Goal: Communication & Community: Ask a question

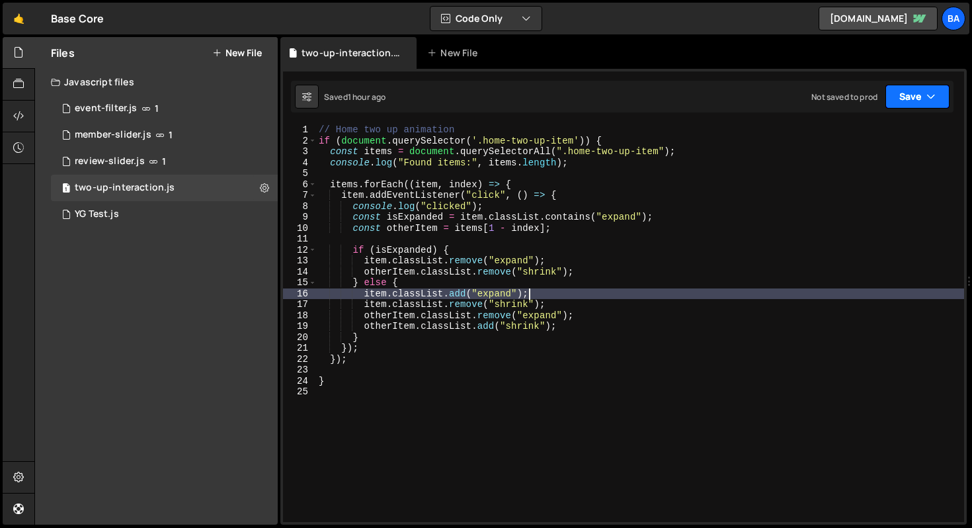
scroll to position [0, 2]
click at [933, 102] on icon "button" at bounding box center [931, 96] width 9 height 13
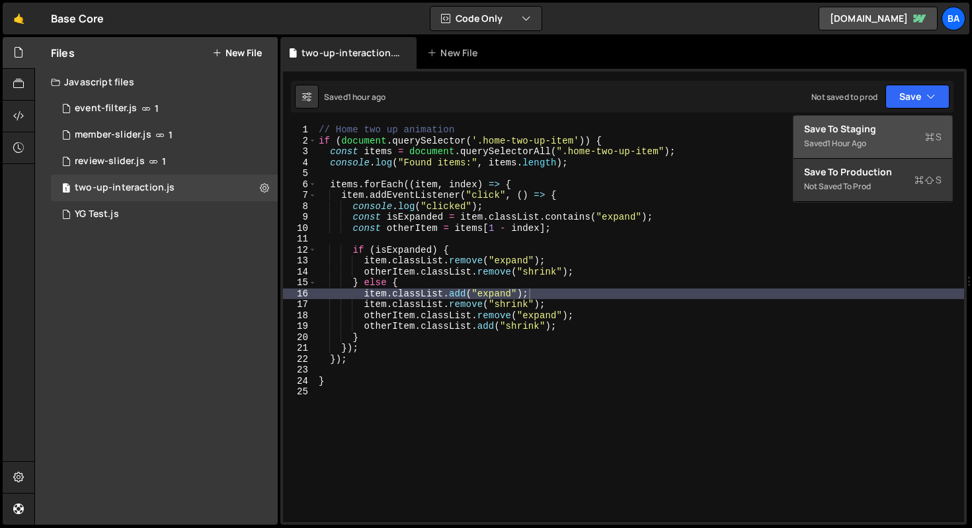
click at [890, 123] on div "Save to Staging S" at bounding box center [873, 128] width 138 height 13
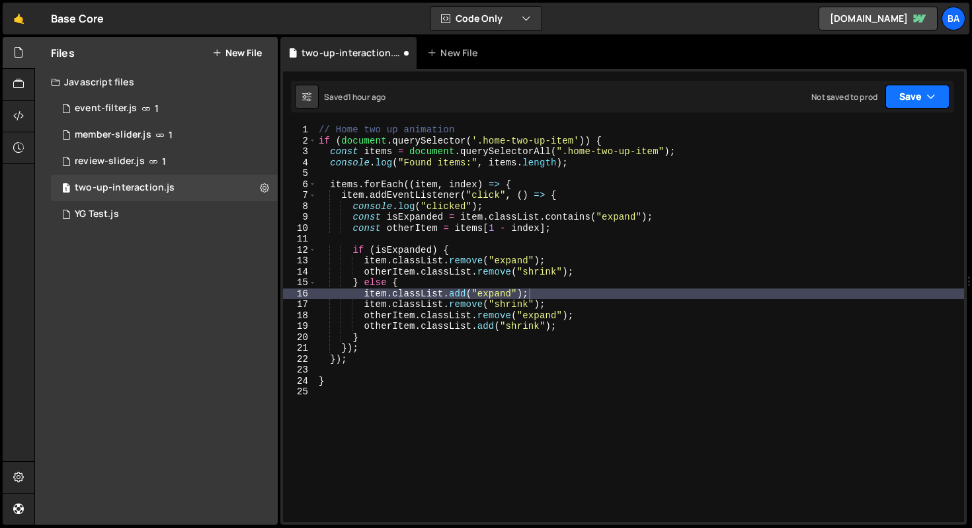
click at [928, 95] on icon "button" at bounding box center [931, 96] width 9 height 13
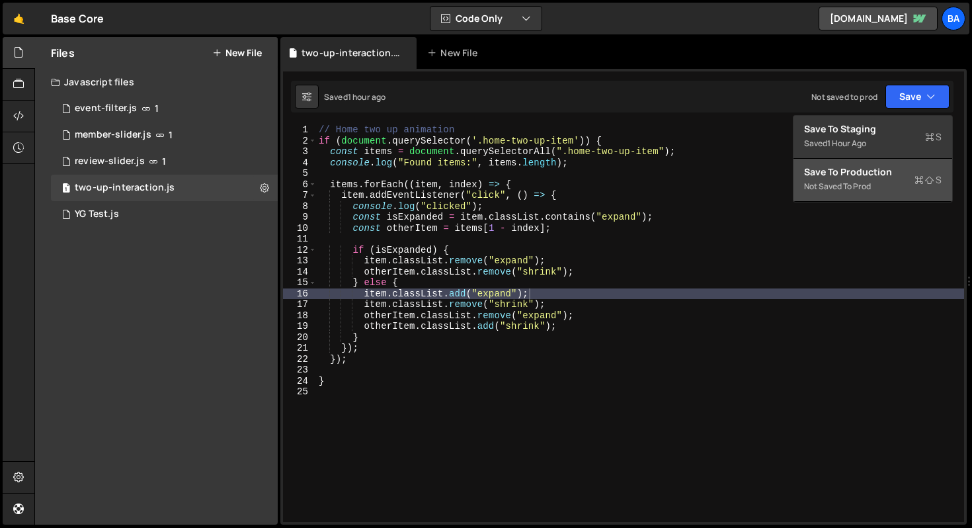
click at [878, 159] on button "Save to Production S Not saved to prod" at bounding box center [873, 180] width 159 height 43
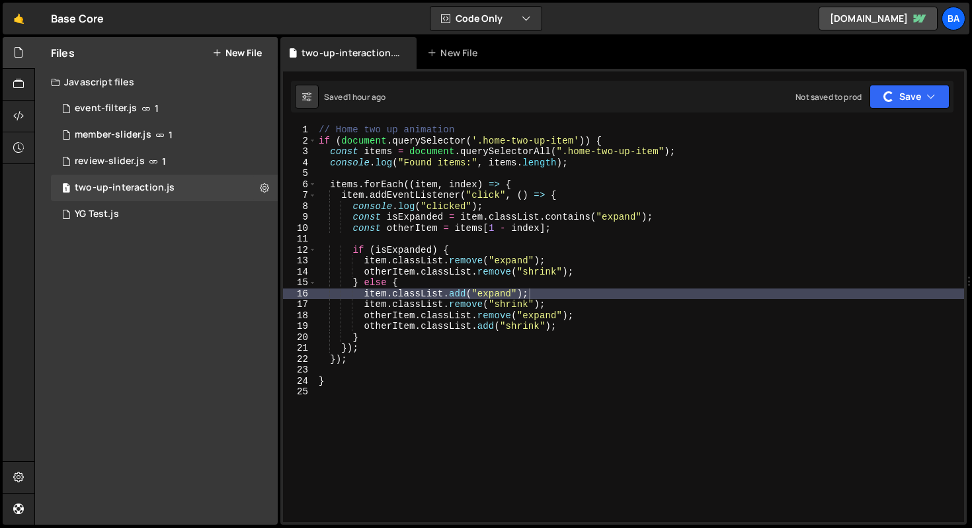
click at [153, 264] on div "Files New File Javascript files 1 event-filter.js 1 7 member-slider.js 1 38 rev…" at bounding box center [156, 280] width 243 height 487
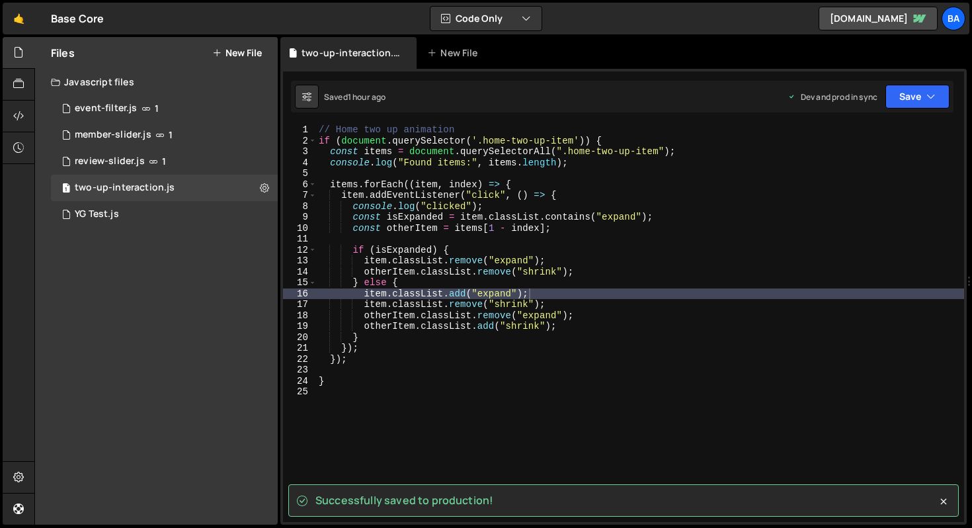
click at [229, 53] on button "New File" at bounding box center [237, 53] width 50 height 11
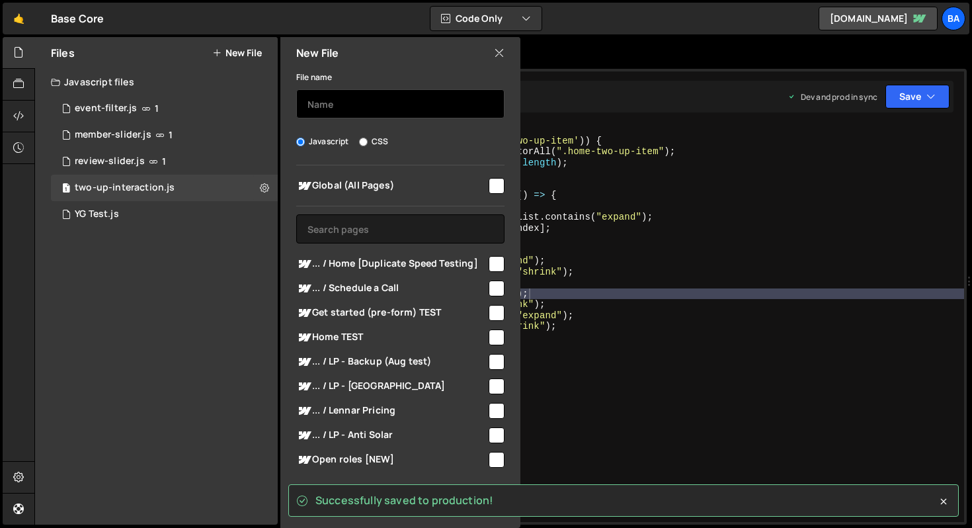
click at [376, 105] on input "text" at bounding box center [400, 103] width 208 height 29
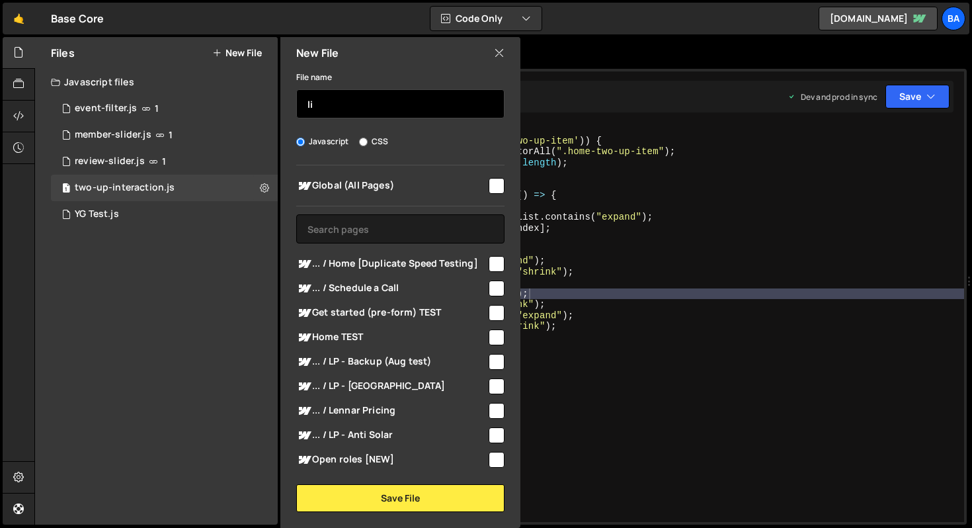
type input "l"
type input "video-lightbox"
click at [489, 187] on input "checkbox" at bounding box center [497, 186] width 16 height 16
checkbox input "true"
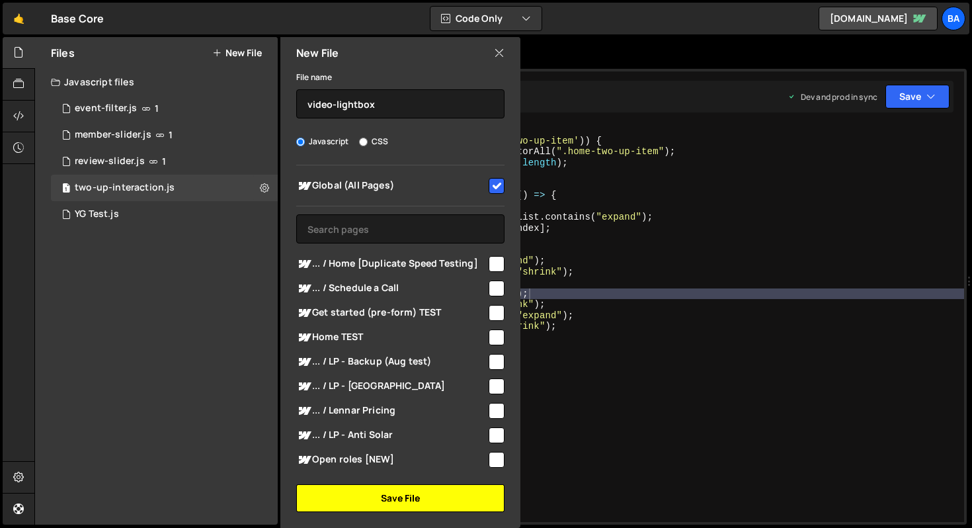
click at [407, 495] on button "Save File" at bounding box center [400, 498] width 208 height 28
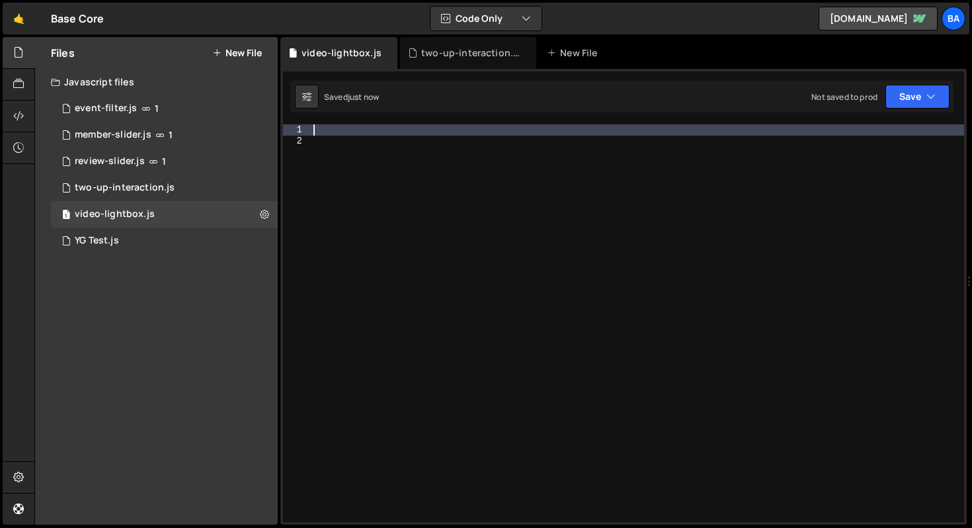
click at [331, 132] on div at bounding box center [638, 333] width 654 height 419
paste textarea "</script>"
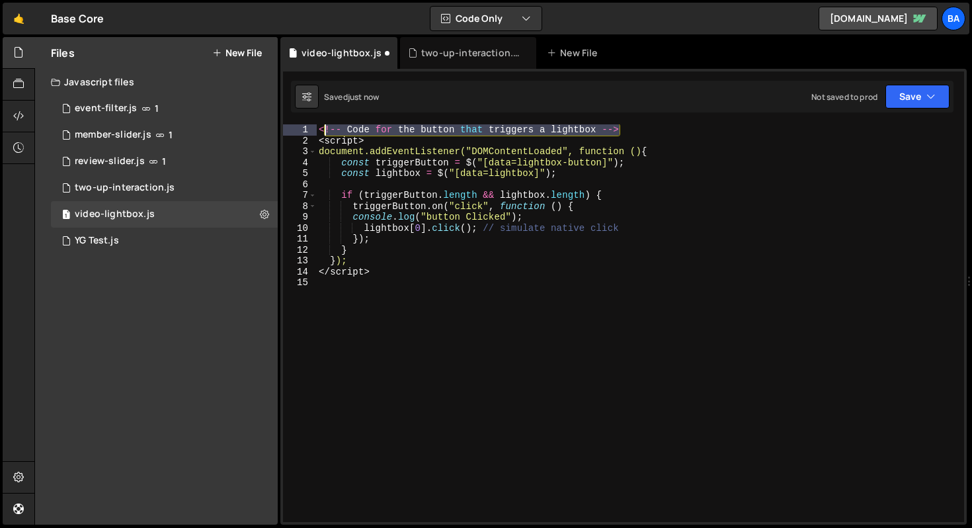
drag, startPoint x: 626, startPoint y: 128, endPoint x: 304, endPoint y: 129, distance: 322.1
click at [304, 129] on div "</script> 1 2 3 4 5 6 7 8 9 10 11 12 13 14 15 <!-- Code for the button that tri…" at bounding box center [623, 323] width 681 height 398
type textarea "<!-- Code for the button that triggers a lightbox -->"
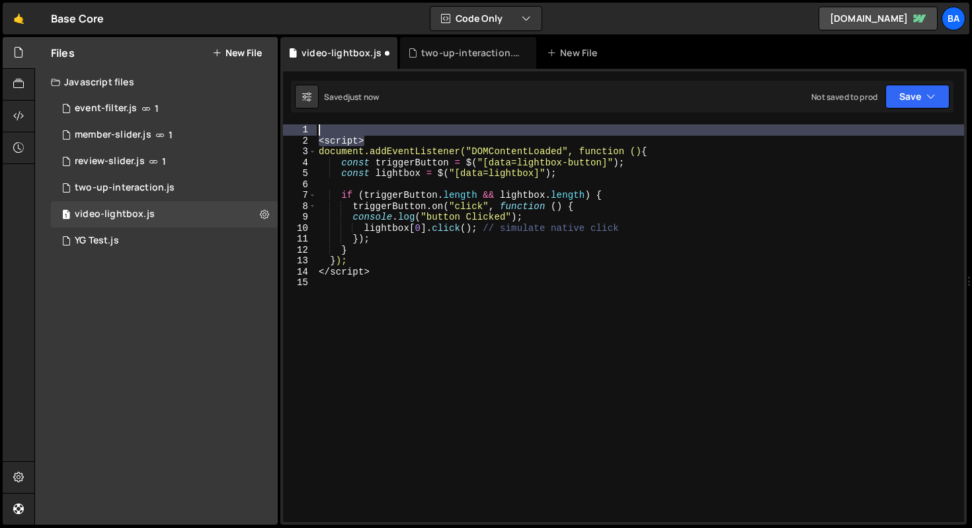
drag, startPoint x: 374, startPoint y: 142, endPoint x: 315, endPoint y: 118, distance: 64.1
click at [315, 118] on div "1 Type cmd + s to save your Javascript file. הההההההההההההההההההההההההההההההההה…" at bounding box center [623, 297] width 687 height 456
type textarea "<script>"
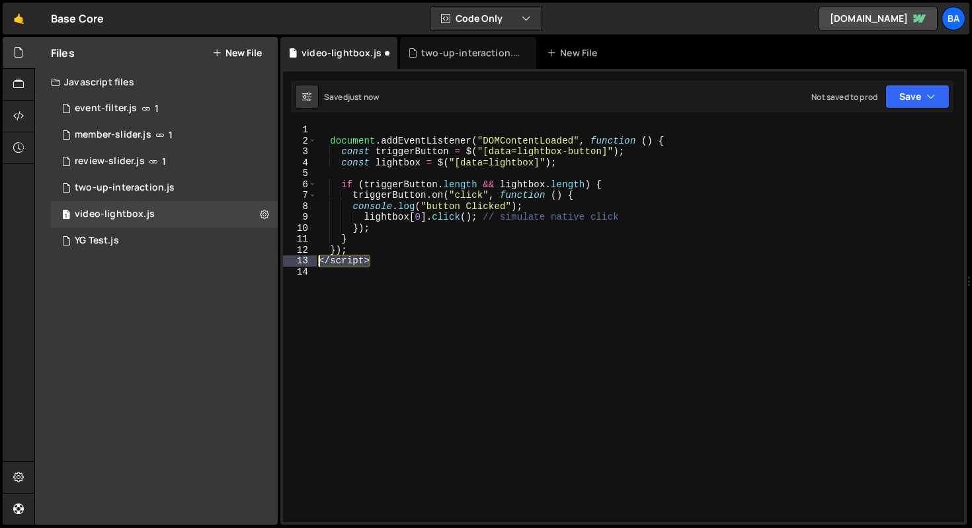
drag, startPoint x: 395, startPoint y: 261, endPoint x: 304, endPoint y: 259, distance: 91.3
click at [304, 259] on div "1 2 3 4 5 6 7 8 9 10 11 12 13 14 document . addEventListener ( "DOMContentLoade…" at bounding box center [623, 323] width 681 height 398
type textarea "</script>"
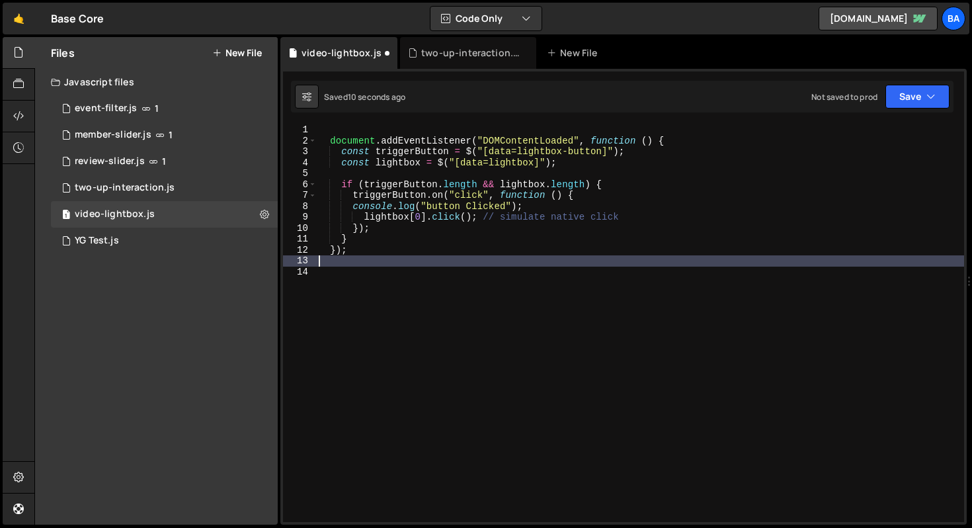
click at [337, 130] on div "document . addEventListener ( "DOMContentLoaded" , function ( ) { const trigger…" at bounding box center [640, 333] width 648 height 419
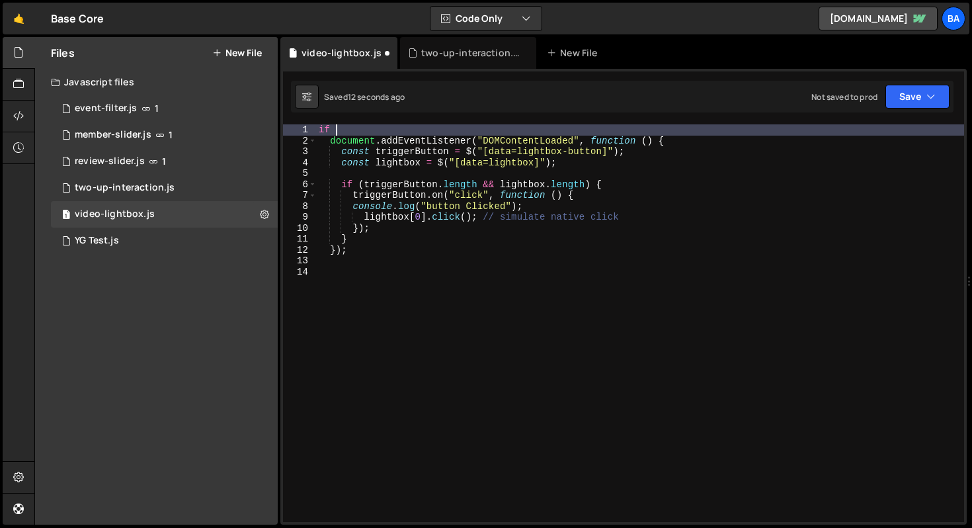
scroll to position [0, 1]
type textarea "if"
click at [133, 185] on div "two-up-interaction.js" at bounding box center [125, 188] width 100 height 12
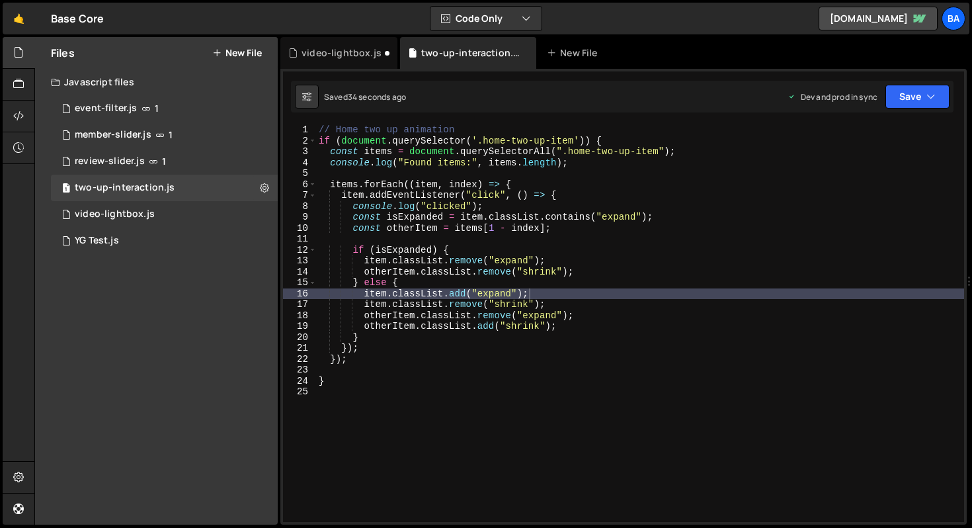
type textarea "if (document.querySelector('.home-two-up-item')) {"
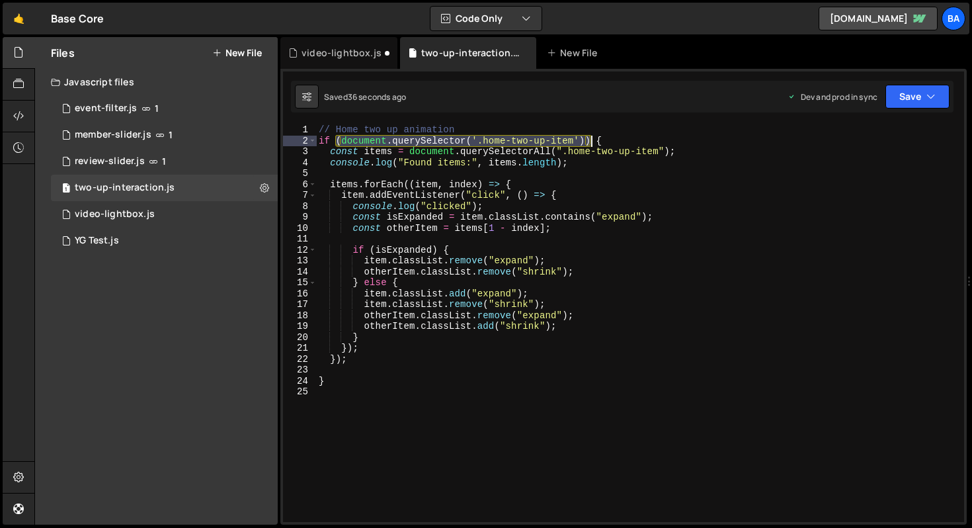
drag, startPoint x: 335, startPoint y: 141, endPoint x: 589, endPoint y: 138, distance: 254.0
click at [589, 138] on div "// Home two up animation if ( document . querySelector ( '.home-two-up-item' ))…" at bounding box center [640, 333] width 648 height 419
click at [140, 204] on div "1 video-lightbox.js 0" at bounding box center [164, 214] width 227 height 26
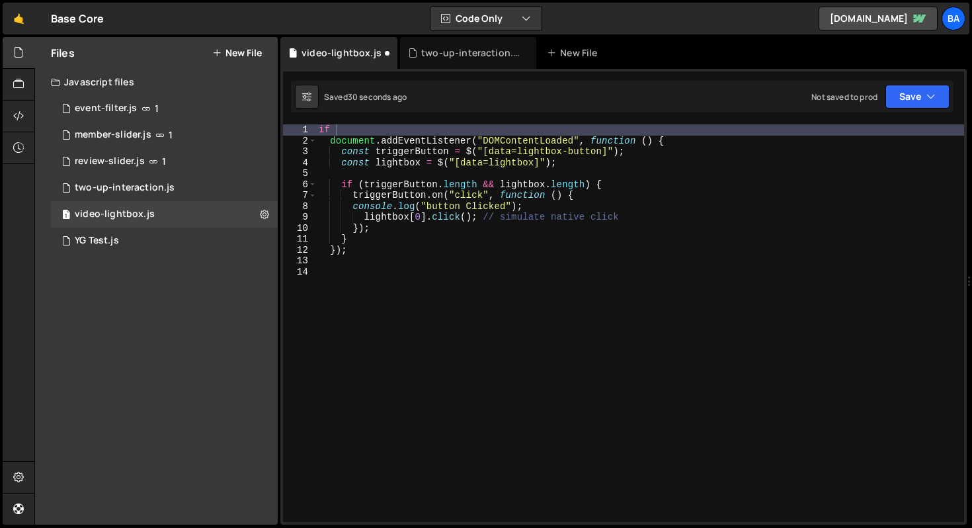
click at [347, 131] on div "if document . addEventListener ( "DOMContentLoaded" , function ( ) { const trig…" at bounding box center [640, 333] width 648 height 419
paste textarea "(document.querySelector('.home-two-up-item')"
click at [337, 253] on div "if ( document . querySelector ( '.home-two-up-item' )) { document . addEventLis…" at bounding box center [640, 333] width 648 height 419
type textarea "});"
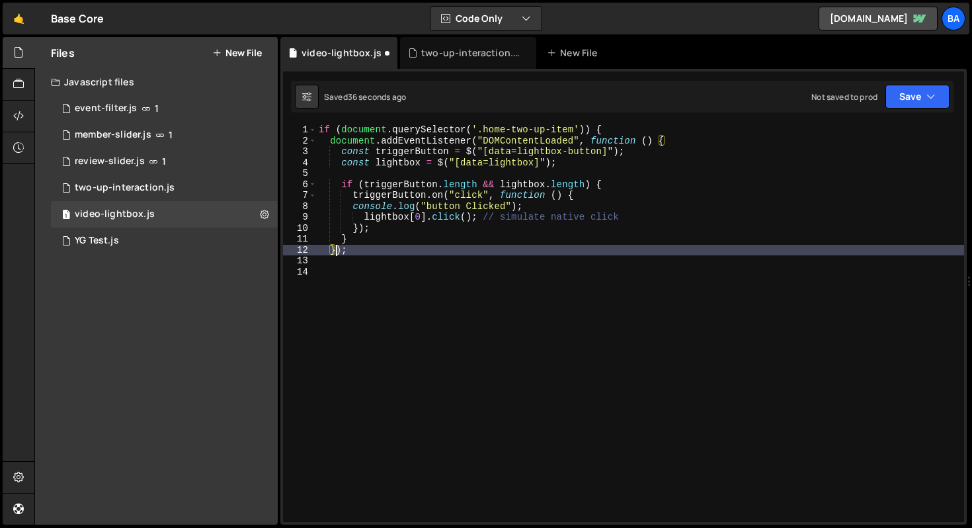
scroll to position [0, 1]
click at [331, 261] on div "if ( document . querySelector ( '.home-two-up-item' )) { document . addEventLis…" at bounding box center [640, 333] width 648 height 419
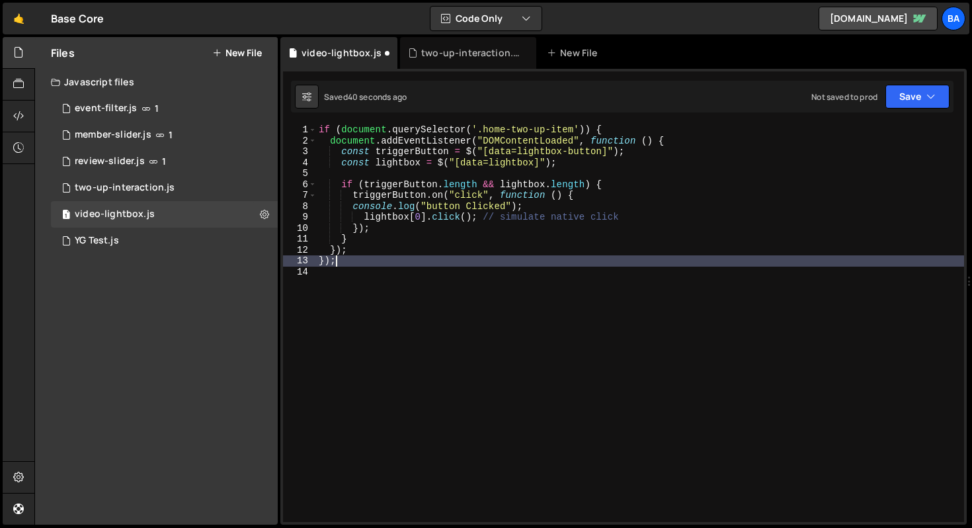
scroll to position [0, 0]
click at [902, 103] on button "Save" at bounding box center [918, 97] width 64 height 24
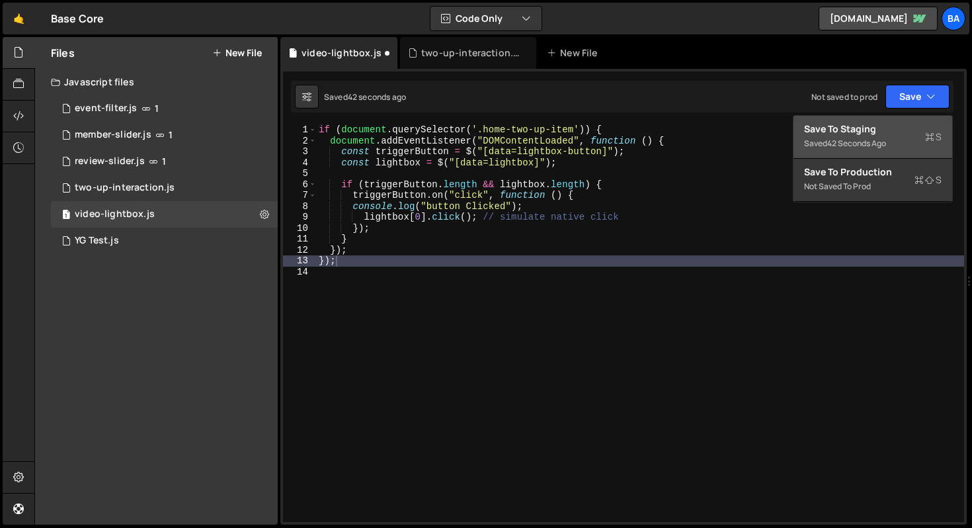
click at [864, 134] on div "Save to Staging S" at bounding box center [873, 128] width 138 height 13
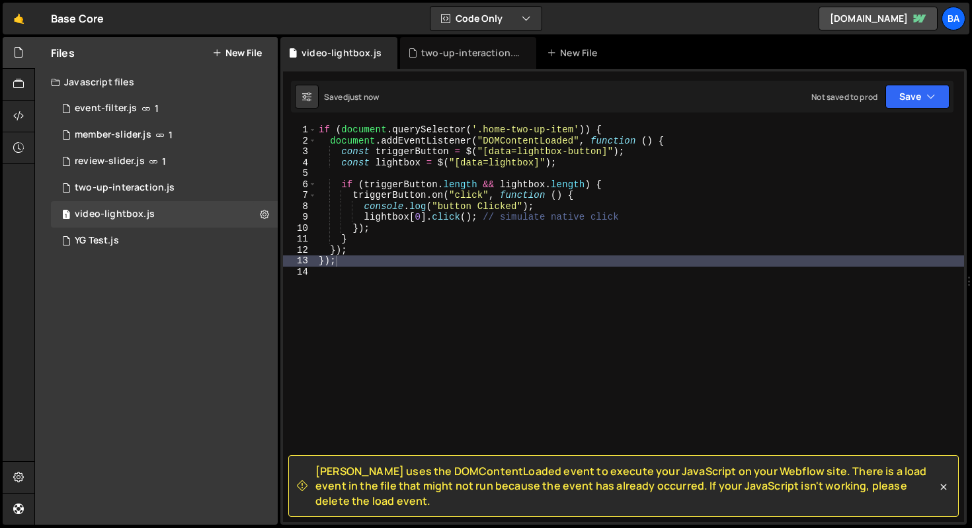
click at [405, 240] on div "if ( document . querySelector ( '.home-two-up-item' )) { document . addEventLis…" at bounding box center [640, 333] width 648 height 419
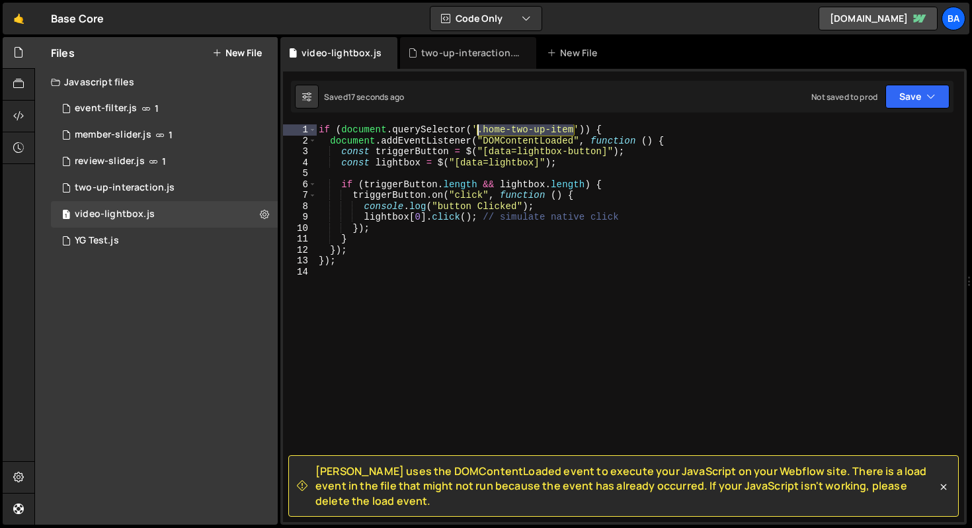
drag, startPoint x: 576, startPoint y: 130, endPoint x: 480, endPoint y: 127, distance: 95.9
click at [480, 127] on div "if ( document . querySelector ( '.home-two-up-item' )) { document . addEventLis…" at bounding box center [640, 333] width 648 height 419
paste textarea "[data=lightbox-button]"
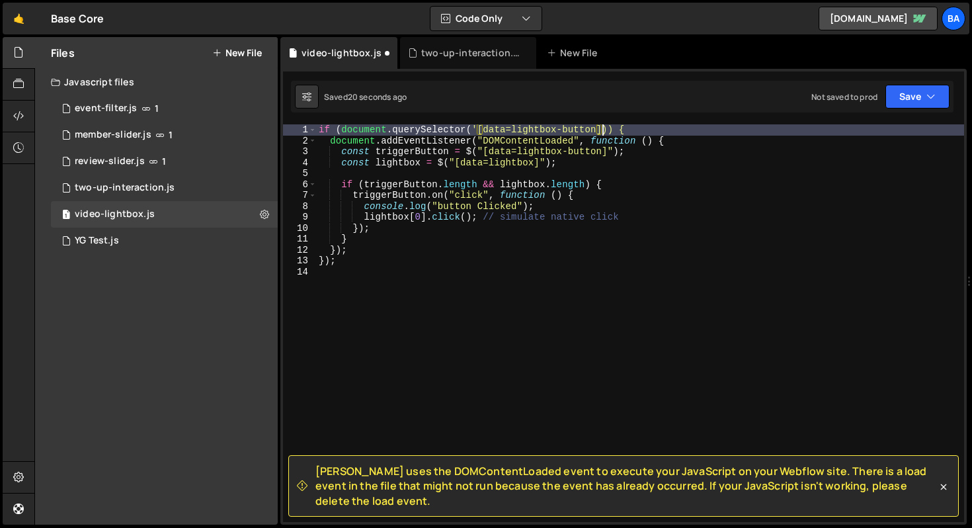
scroll to position [0, 20]
click at [480, 127] on div "if ( document . querySelector ( '[data=lightbox-button]")) { document . addEven…" at bounding box center [640, 333] width 648 height 419
type textarea "if (document.querySelector("[data=lightbox-button]")) {"
click at [645, 282] on div "if ( document . querySelector ( "[data=lightbox-button]" )) { document . addEve…" at bounding box center [640, 333] width 648 height 419
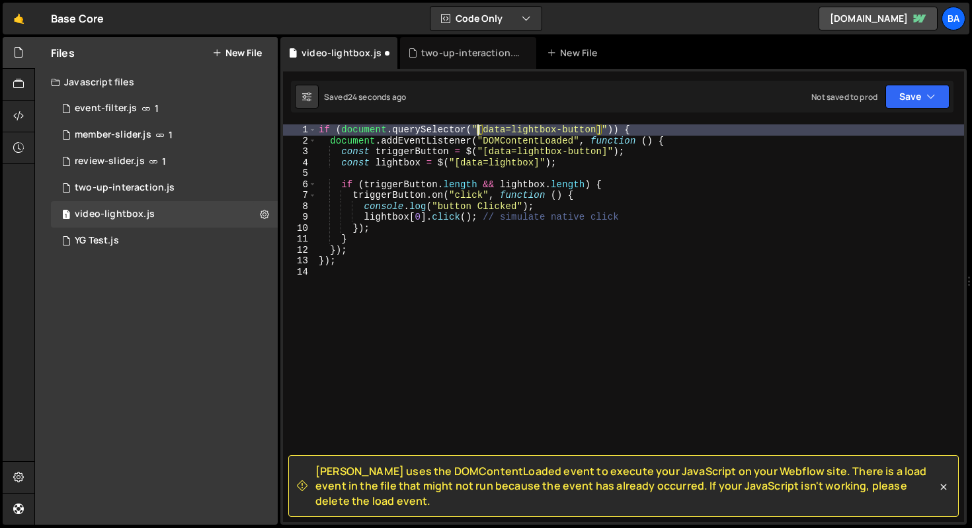
scroll to position [0, 0]
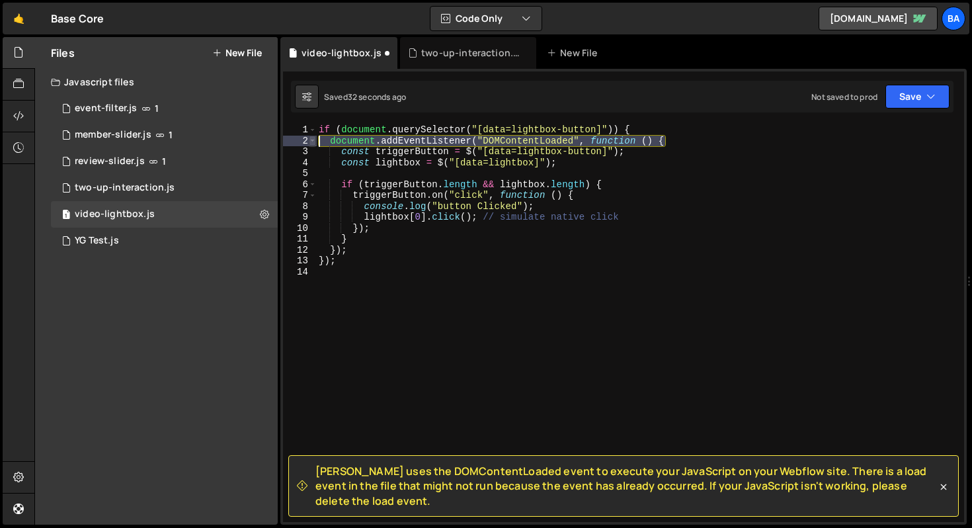
drag, startPoint x: 670, startPoint y: 142, endPoint x: 309, endPoint y: 138, distance: 361.2
click at [309, 138] on div "1 2 3 4 5 6 7 8 9 10 11 12 13 14 if ( document . querySelector ( "[data=lightbo…" at bounding box center [623, 323] width 681 height 398
type textarea "document.addEventListener("DOMContentLoaded", function () {"
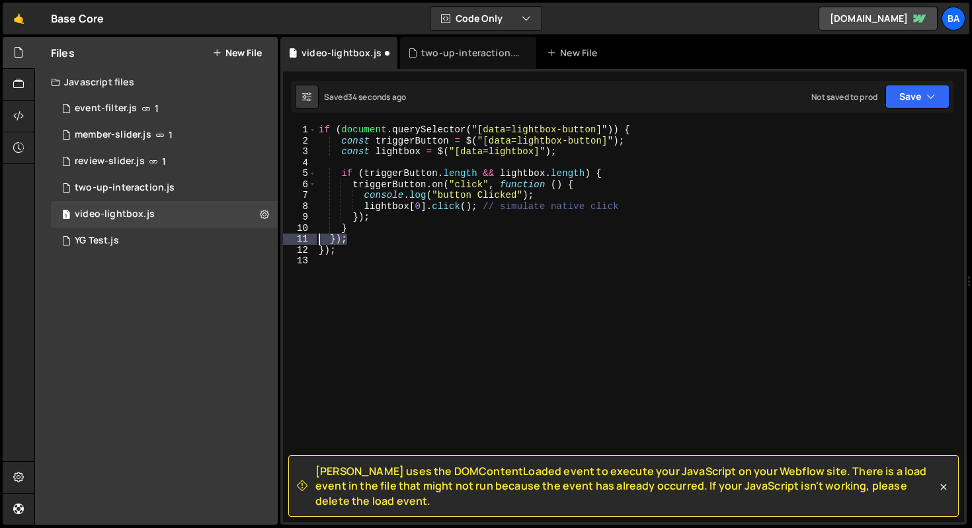
drag, startPoint x: 365, startPoint y: 239, endPoint x: 286, endPoint y: 240, distance: 78.7
click at [286, 240] on div "if (document.querySelector("[data=lightbox-button]")) { 1 2 3 4 5 6 7 8 9 10 11…" at bounding box center [623, 323] width 681 height 398
type textarea "});"
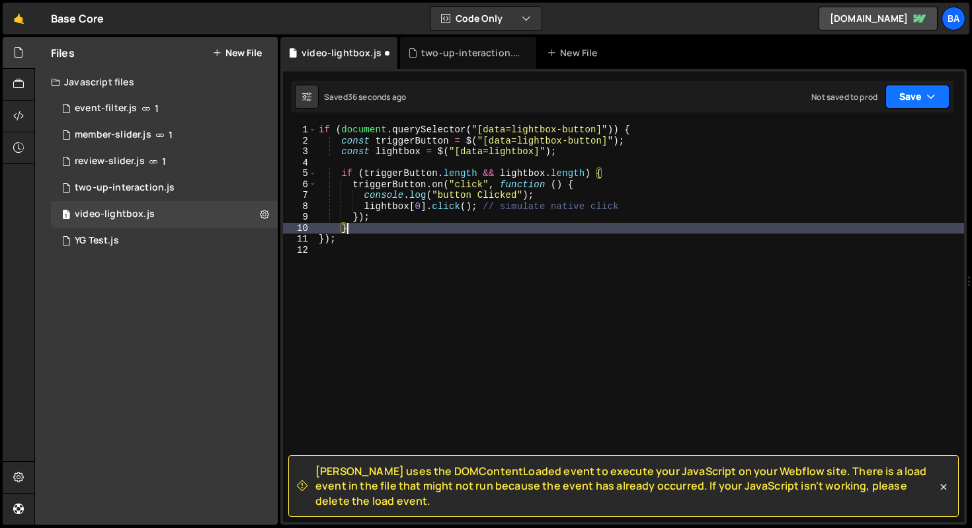
type textarea "}"
click at [888, 95] on button "Save" at bounding box center [918, 97] width 64 height 24
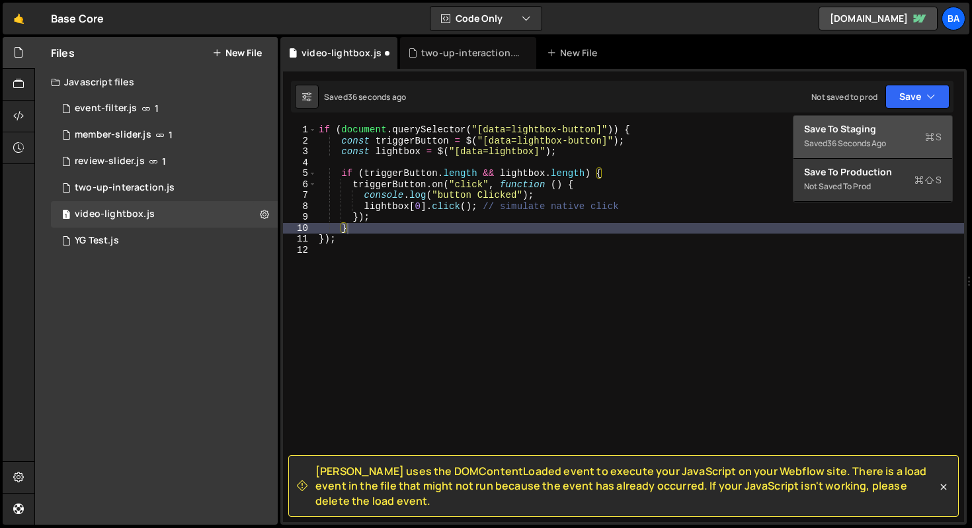
click at [863, 125] on div "Save to Staging S" at bounding box center [873, 128] width 138 height 13
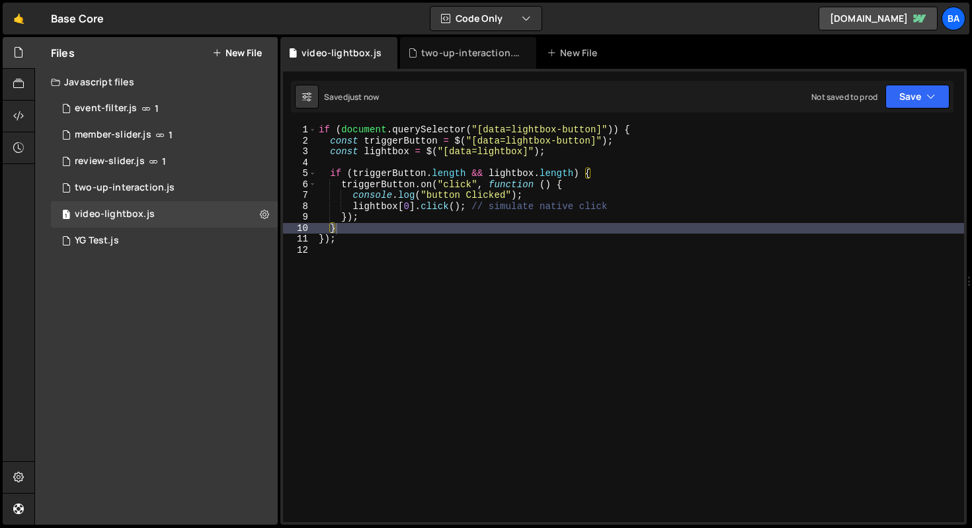
click at [912, 109] on div "Saved just now Not saved to prod Upgrade to Edit Save Save to Staging S Saved j…" at bounding box center [622, 97] width 663 height 32
click at [915, 101] on button "Save" at bounding box center [918, 97] width 64 height 24
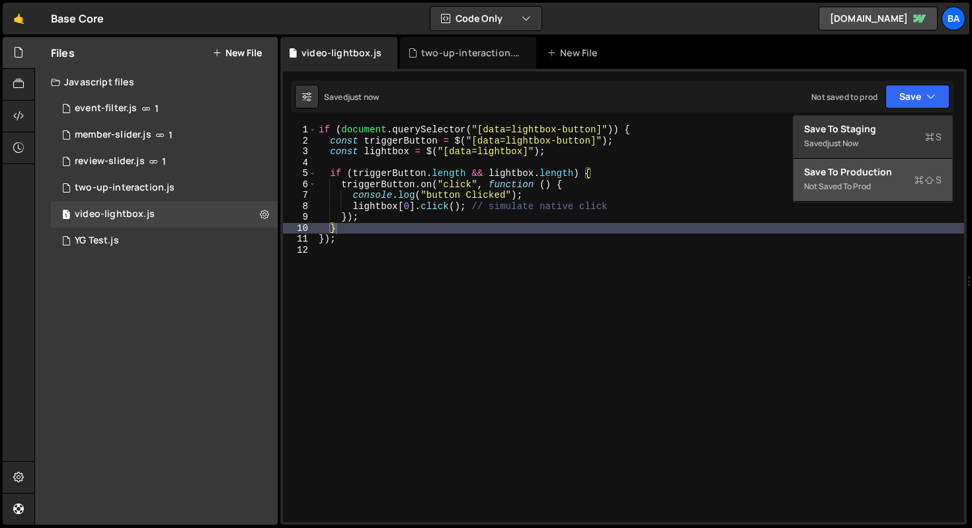
click at [882, 171] on div "Save to Production S" at bounding box center [873, 171] width 138 height 13
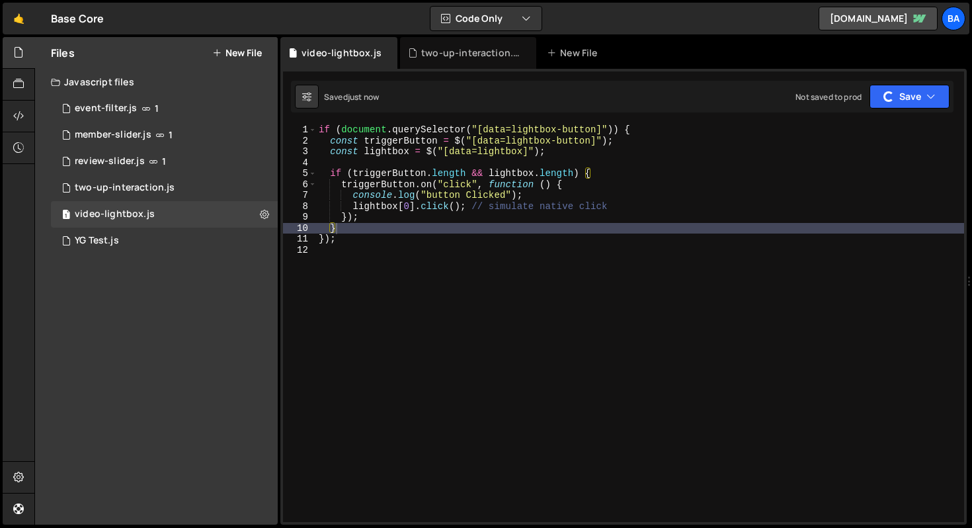
click at [533, 277] on div "if ( document . querySelector ( "[data=lightbox-button]" )) { const triggerButt…" at bounding box center [640, 333] width 648 height 419
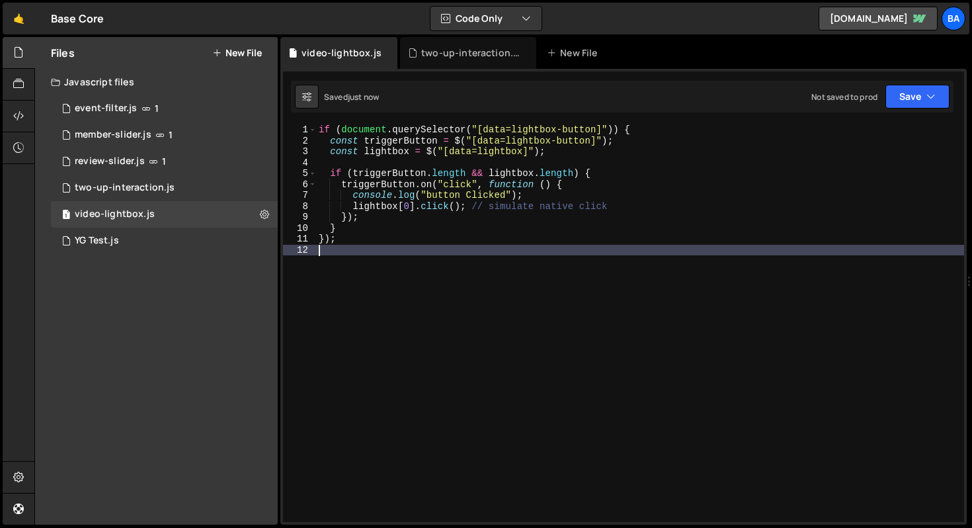
click at [580, 495] on div "if ( document . querySelector ( "[data=lightbox-button]" )) { const triggerButt…" at bounding box center [640, 333] width 648 height 419
click at [489, 247] on div "if ( document . querySelector ( "[data=lightbox-button]" )) { const triggerButt…" at bounding box center [640, 333] width 648 height 419
drag, startPoint x: 431, startPoint y: 261, endPoint x: 407, endPoint y: 264, distance: 23.3
click at [406, 265] on div "if ( document . querySelector ( "[data=lightbox-button]" )) { const triggerButt…" at bounding box center [640, 333] width 648 height 419
click at [442, 240] on div "if ( document . querySelector ( "[data=lightbox-button]" )) { const triggerButt…" at bounding box center [640, 333] width 648 height 419
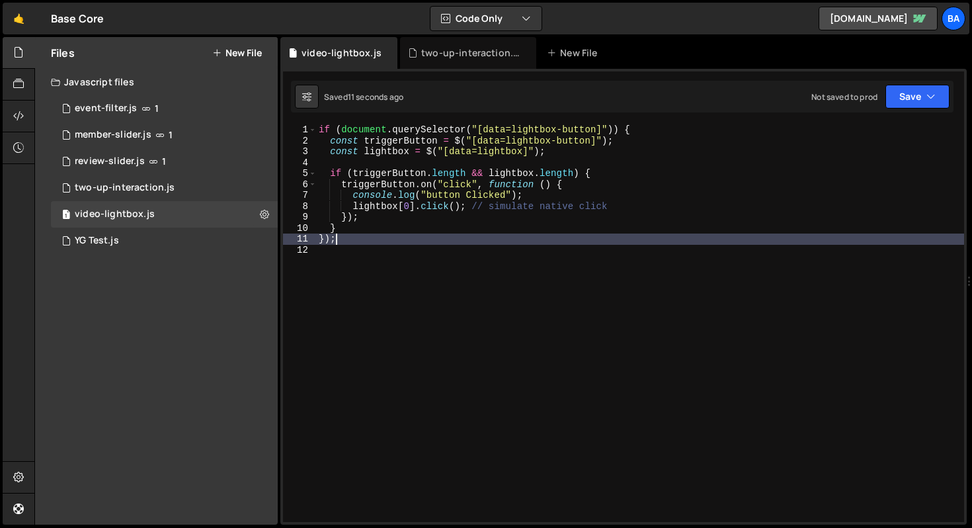
click at [619, 127] on div "if ( document . querySelector ( "[data=lightbox-button]" )) { const triggerButt…" at bounding box center [640, 333] width 648 height 419
type textarea "if (document.querySelector("[data=lightbox-button]")) {"
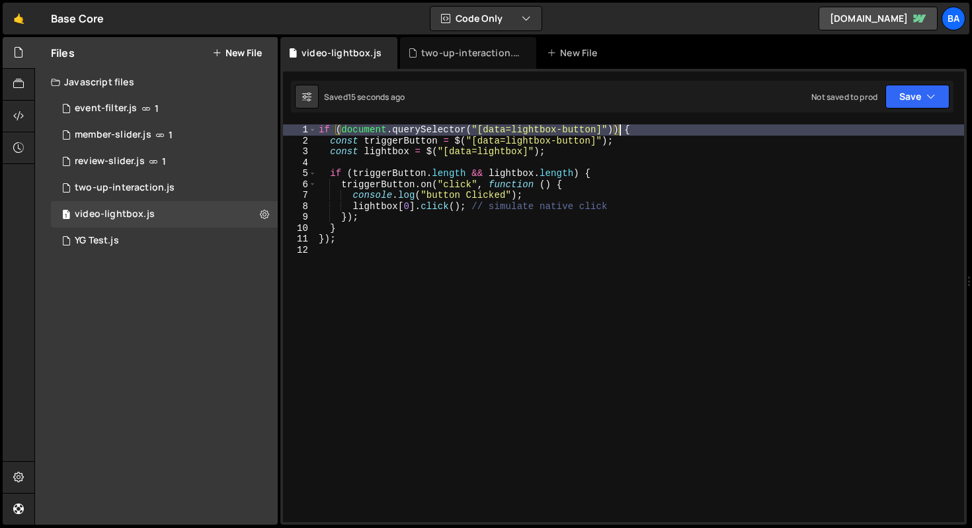
click at [679, 128] on div "if ( document . querySelector ( "[data=lightbox-button]" )) { const triggerButt…" at bounding box center [640, 333] width 648 height 419
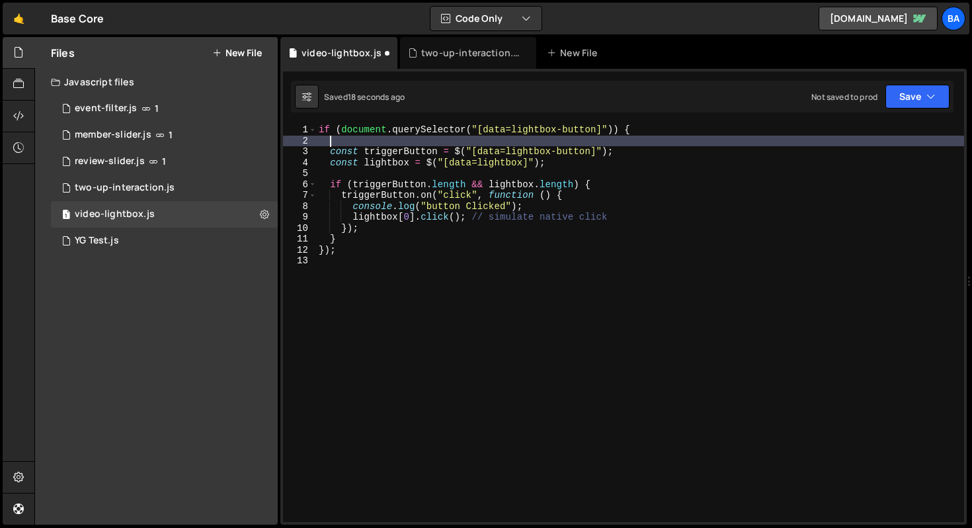
click at [355, 238] on div "if ( document . querySelector ( "[data=lightbox-button]" )) { const triggerButt…" at bounding box center [640, 333] width 648 height 419
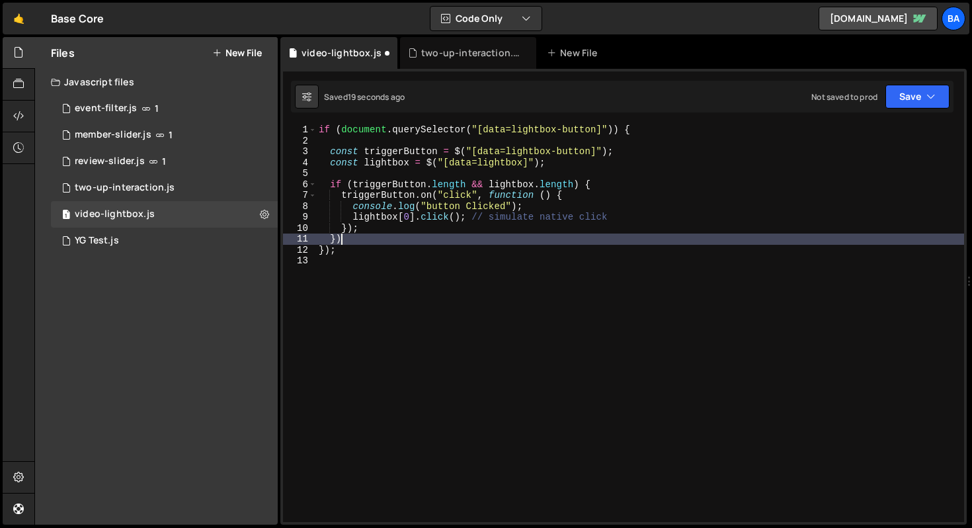
scroll to position [0, 1]
click at [914, 103] on button "Save" at bounding box center [918, 97] width 64 height 24
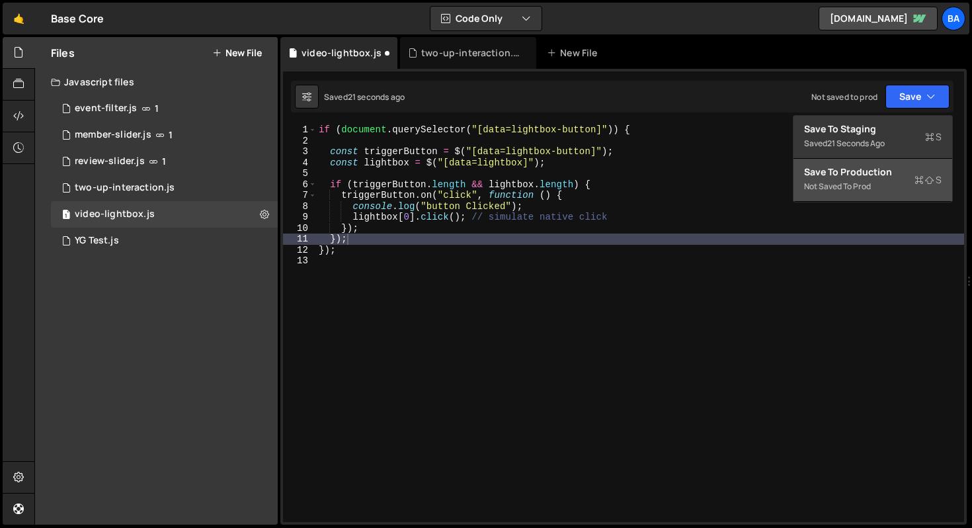
click at [889, 188] on div "Not saved to prod" at bounding box center [873, 187] width 138 height 16
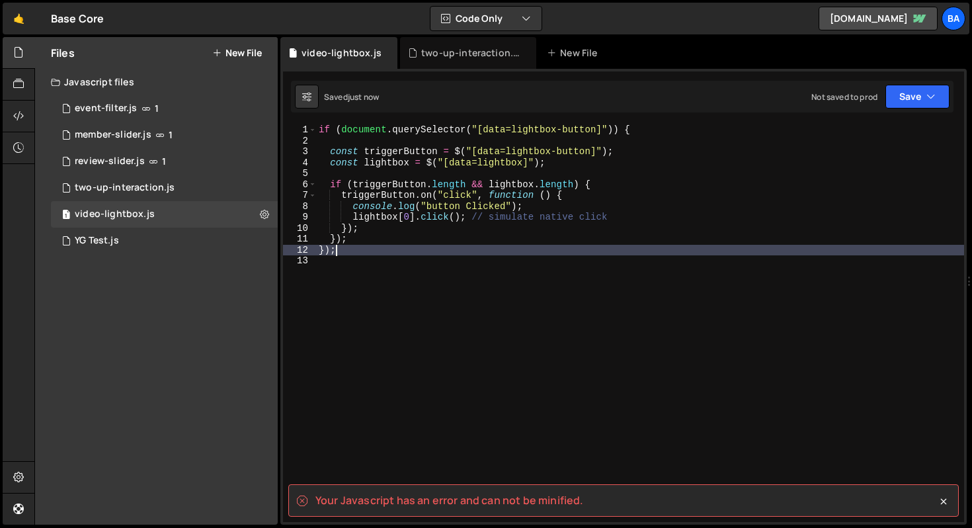
click at [378, 249] on div "if ( document . querySelector ( "[data=lightbox-button]" )) { const triggerButt…" at bounding box center [640, 333] width 648 height 419
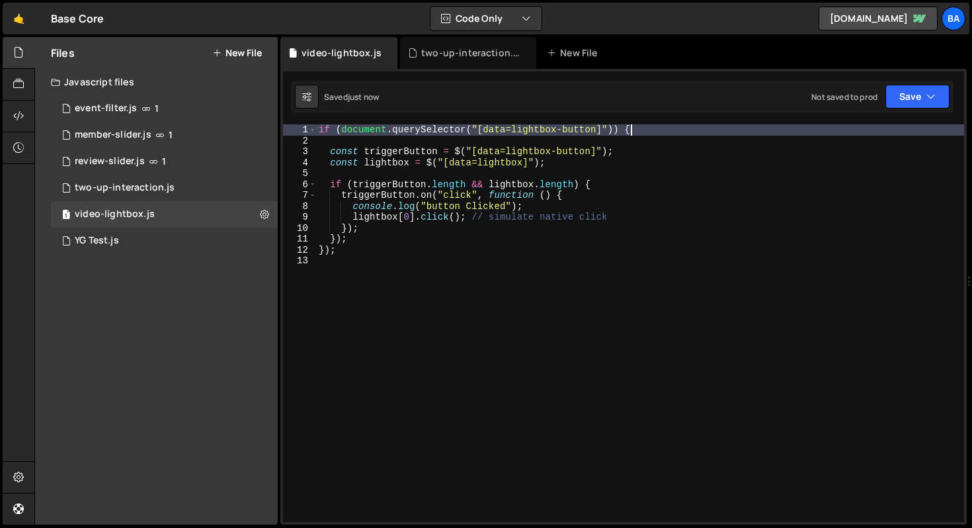
click at [652, 125] on div "if ( document . querySelector ( "[data=lightbox-button]" )) { const triggerButt…" at bounding box center [640, 333] width 648 height 419
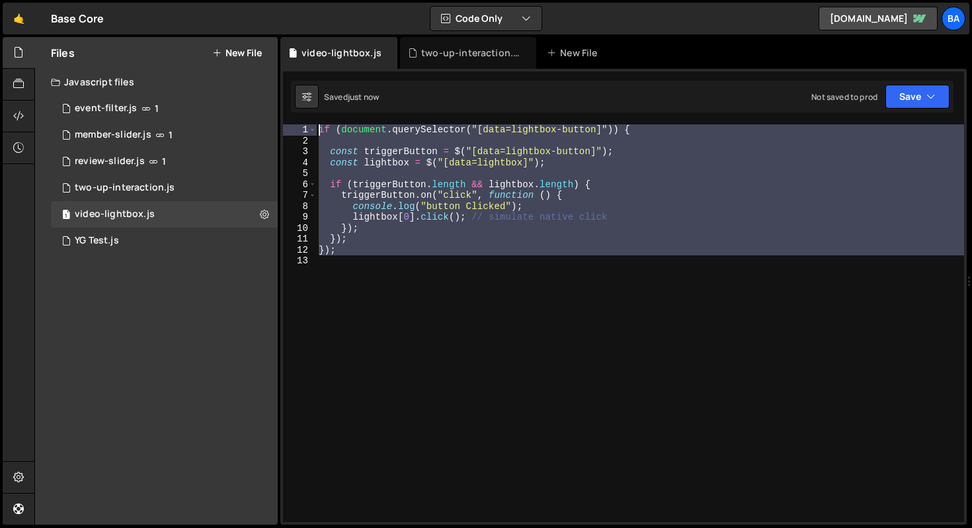
drag, startPoint x: 346, startPoint y: 261, endPoint x: 298, endPoint y: 117, distance: 151.4
click at [300, 121] on div "1 Type cmd + s to save your Javascript file. הההההההההההההההההההההההההההההההההה…" at bounding box center [623, 297] width 687 height 456
type textarea "if (document.querySelector("[data=lightbox-button]")) {"
click at [525, 13] on icon "button" at bounding box center [526, 18] width 9 height 13
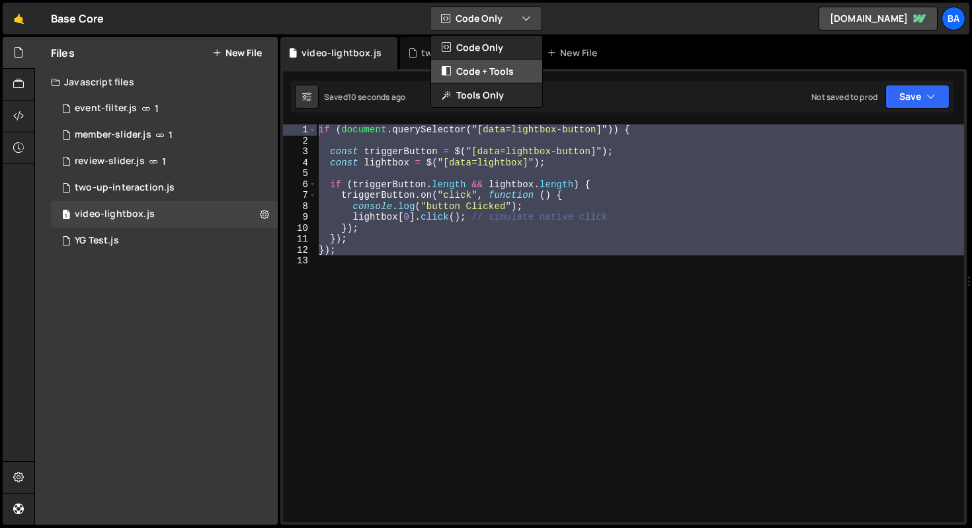
click at [506, 71] on button "Code + Tools" at bounding box center [486, 72] width 111 height 24
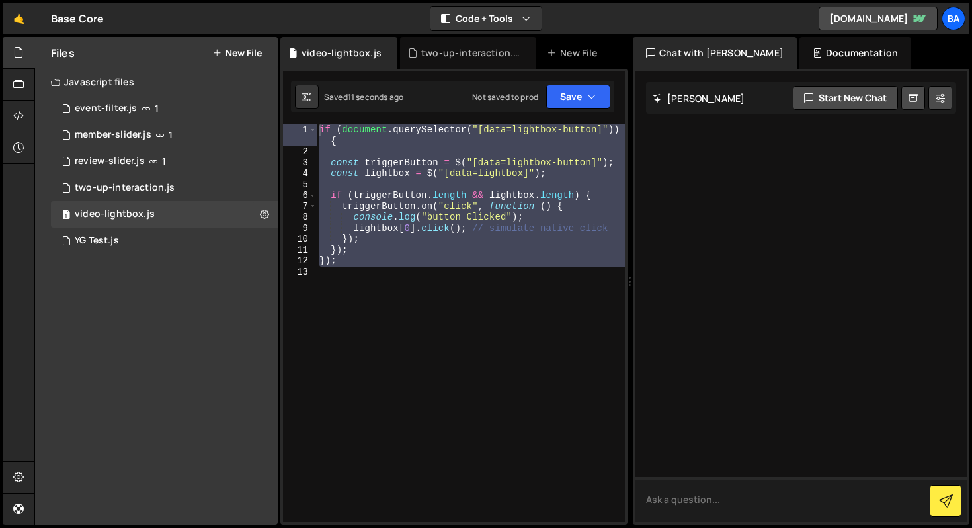
drag, startPoint x: 674, startPoint y: 511, endPoint x: 680, endPoint y: 503, distance: 10.5
click at [675, 510] on textarea at bounding box center [801, 499] width 331 height 45
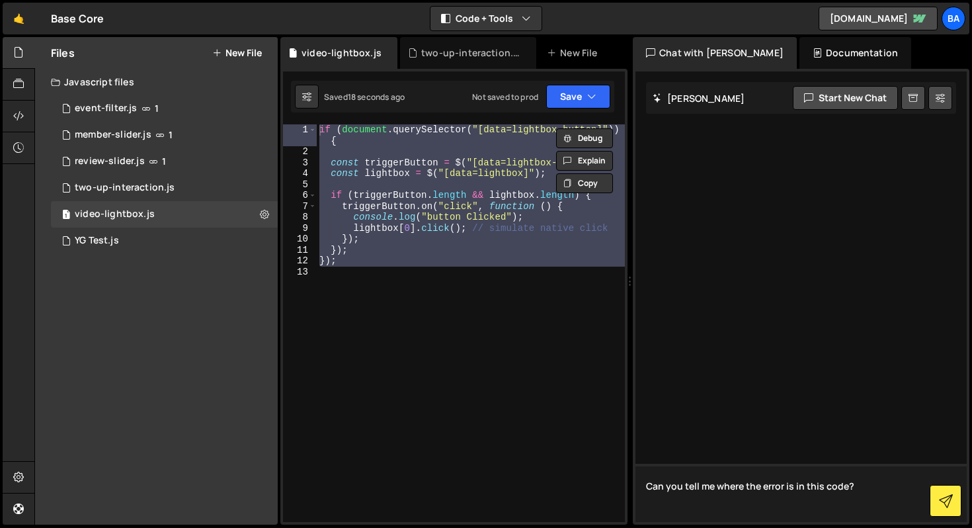
paste textarea "if (document.querySelector("[data=lightbox-button]")) { const triggerButton = $…"
type textarea "Can you tell me where the error is in this code? if (document.querySelector("[d…"
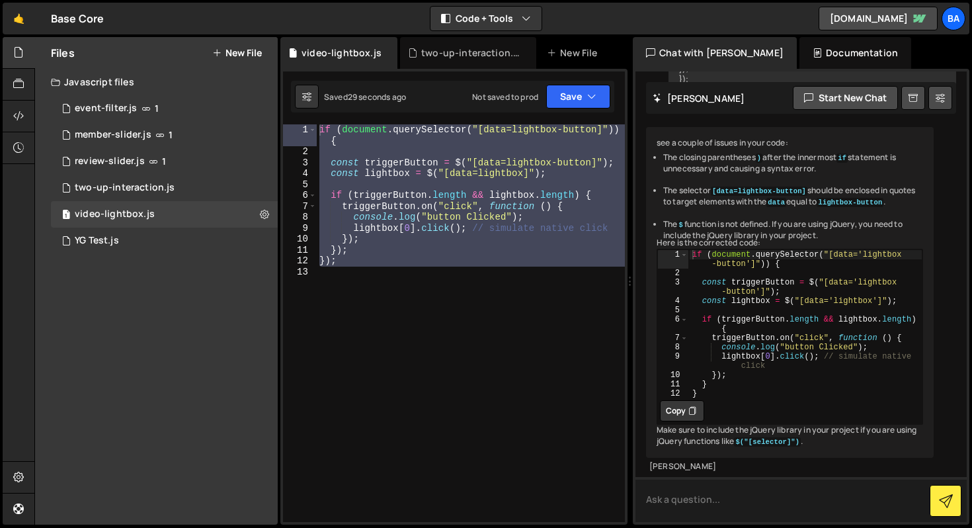
scroll to position [294, 0]
click at [690, 404] on icon at bounding box center [693, 410] width 8 height 13
click at [558, 344] on div "if ( document . querySelector ( "[data=lightbox-button]" )) { const triggerButt…" at bounding box center [471, 323] width 308 height 398
drag, startPoint x: 374, startPoint y: 279, endPoint x: 277, endPoint y: 118, distance: 187.5
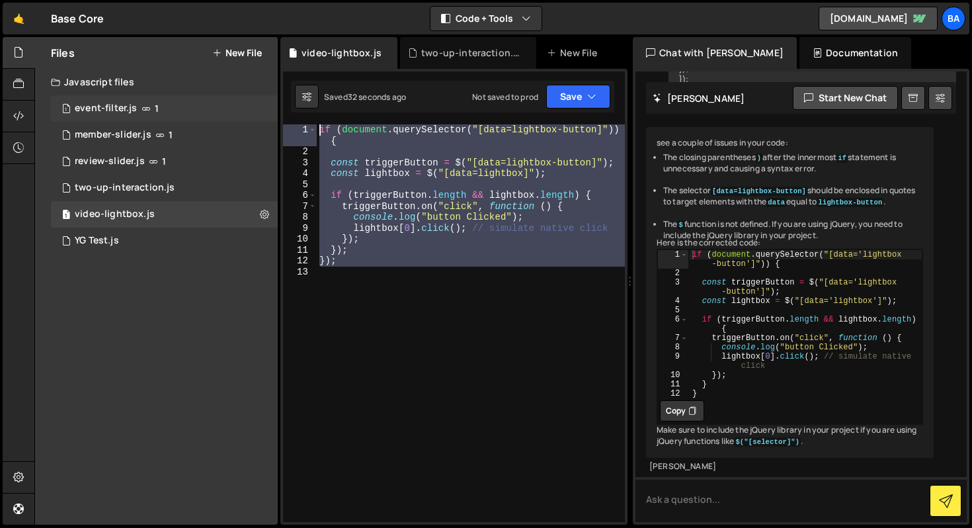
click at [277, 118] on div "Files New File Javascript files 1 event-filter.js 1 7 member-slider.js 1 38 rev…" at bounding box center [503, 281] width 938 height 488
paste textarea "}"
type textarea "}"
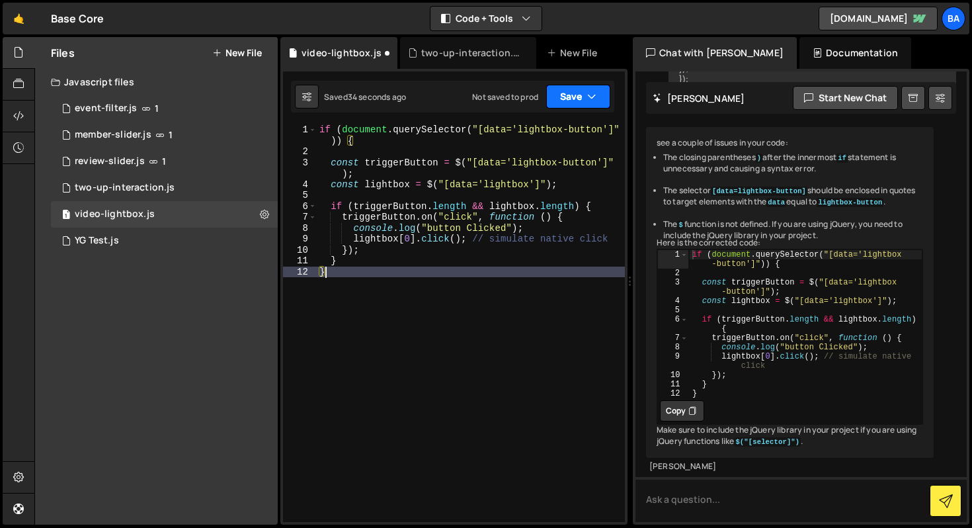
click at [574, 99] on button "Save" at bounding box center [578, 97] width 64 height 24
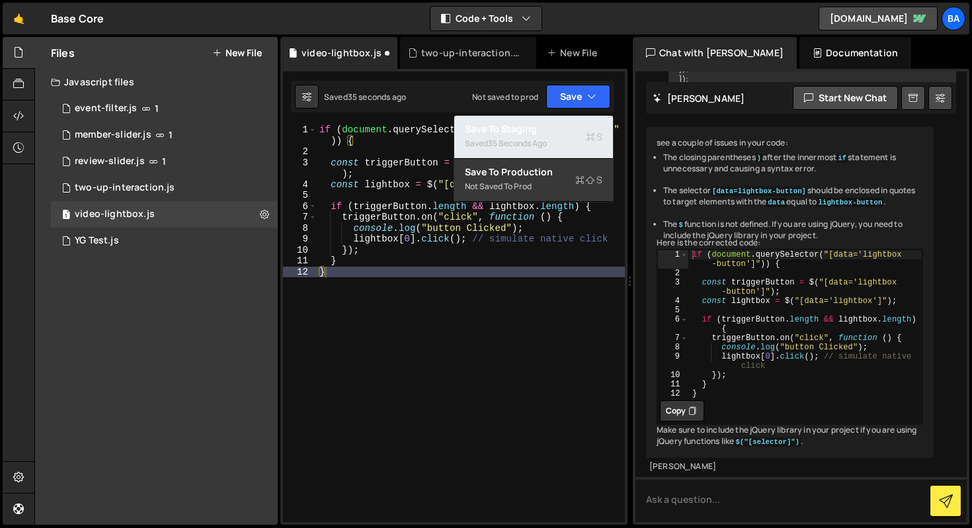
click at [556, 140] on div "Saved 35 seconds ago" at bounding box center [534, 144] width 138 height 16
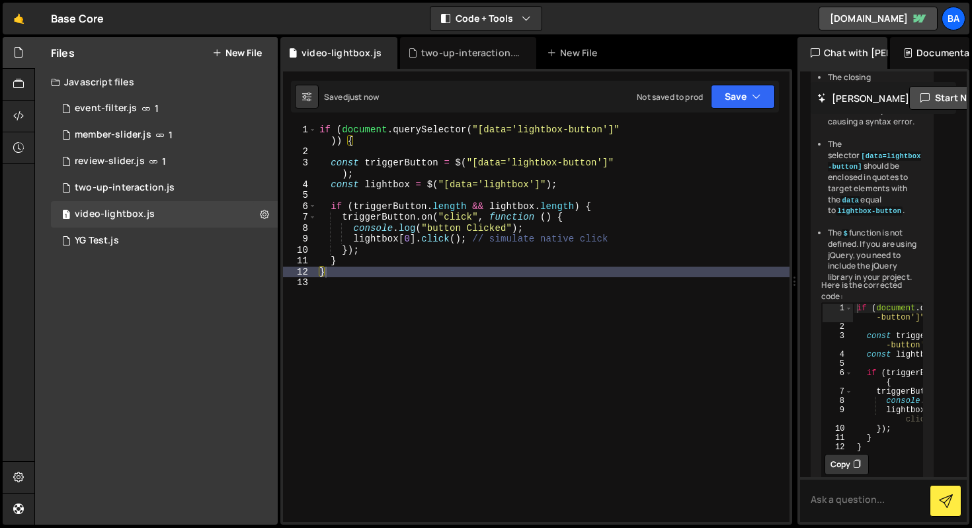
scroll to position [384, 0]
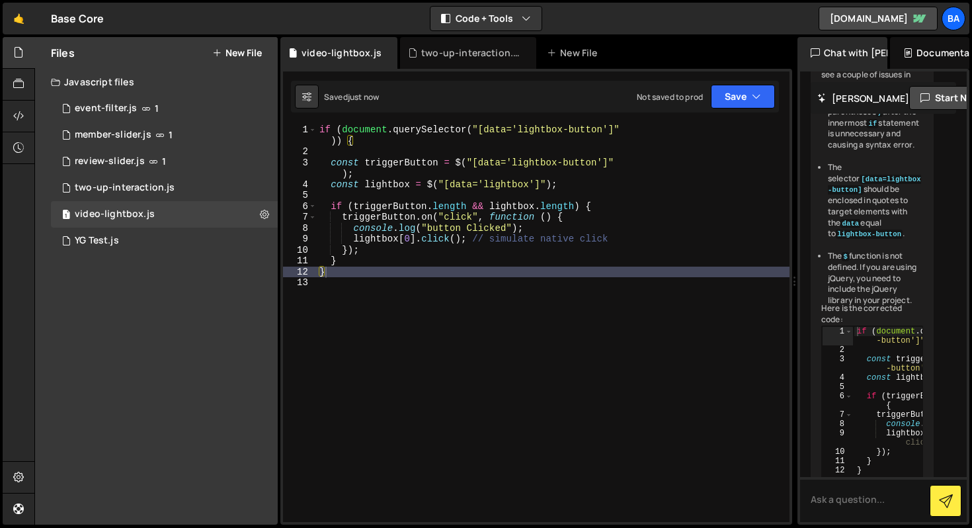
drag, startPoint x: 631, startPoint y: 161, endPoint x: 773, endPoint y: 198, distance: 147.0
click at [773, 198] on div "Files New File Javascript files 1 event-filter.js 1 7 member-slider.js 1 38 rev…" at bounding box center [503, 281] width 938 height 488
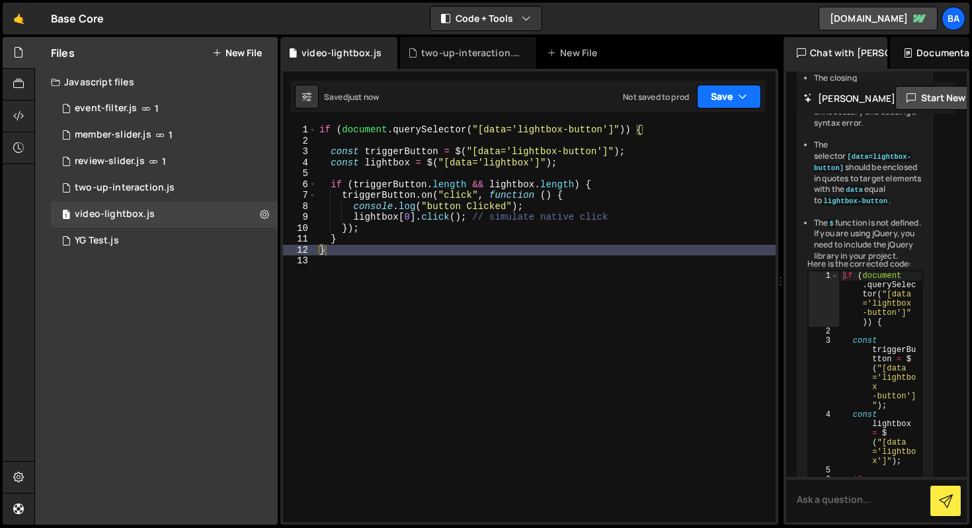
click at [745, 99] on icon "button" at bounding box center [742, 96] width 9 height 13
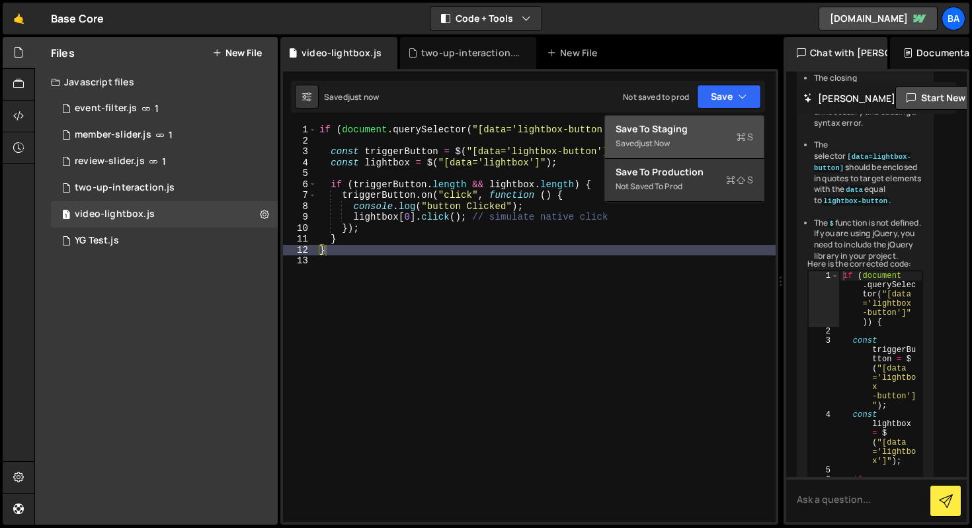
click at [720, 128] on div "Save to Staging S" at bounding box center [685, 128] width 138 height 13
